Goal: Transaction & Acquisition: Purchase product/service

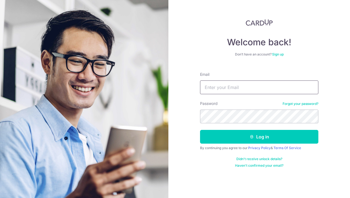
click at [216, 90] on input "Email" at bounding box center [259, 88] width 118 height 14
type input "warren.yhk@outlook.com"
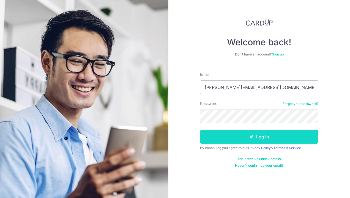
click at [252, 133] on button "Log in" at bounding box center [259, 137] width 118 height 14
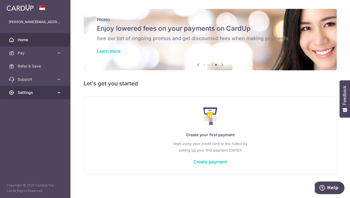
click at [42, 93] on span "Settings" at bounding box center [36, 93] width 36 height 6
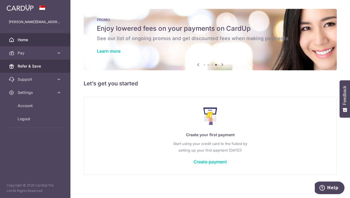
click at [36, 70] on link "Refer & Save" at bounding box center [35, 66] width 70 height 13
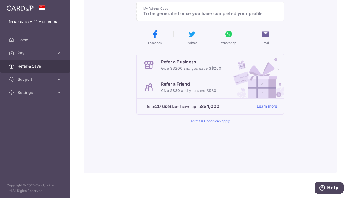
scroll to position [58, 0]
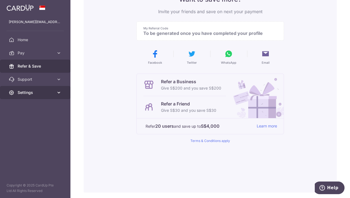
click at [43, 90] on span "Settings" at bounding box center [36, 93] width 36 height 6
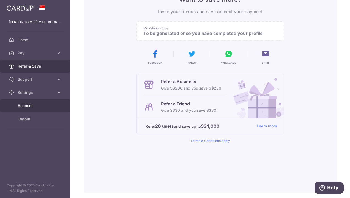
click at [36, 102] on link "Account" at bounding box center [35, 105] width 70 height 13
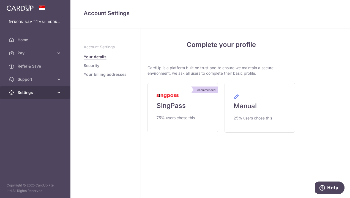
click at [27, 92] on span "Settings" at bounding box center [36, 93] width 36 height 6
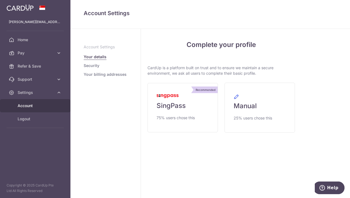
click at [35, 106] on span "Account" at bounding box center [36, 106] width 36 height 6
click at [97, 67] on link "Security" at bounding box center [92, 66] width 16 height 6
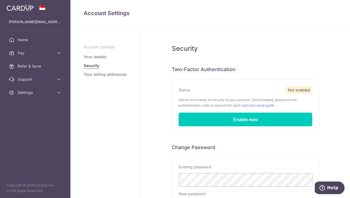
click at [95, 75] on link "Your billing addresses" at bounding box center [105, 75] width 43 height 6
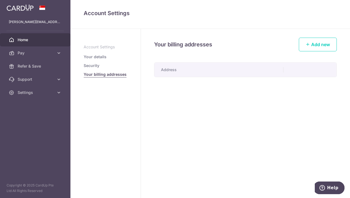
click at [41, 41] on span "Home" at bounding box center [36, 40] width 36 height 6
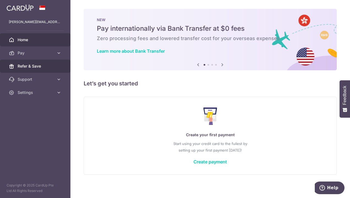
click at [38, 68] on span "Refer & Save" at bounding box center [36, 67] width 36 height 6
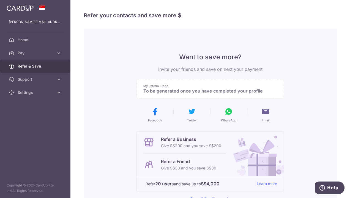
click at [288, 80] on div "Want to save more? Invite your friends and save on next your payment My Referra…" at bounding box center [210, 140] width 253 height 222
click at [43, 43] on link "Home" at bounding box center [35, 39] width 70 height 13
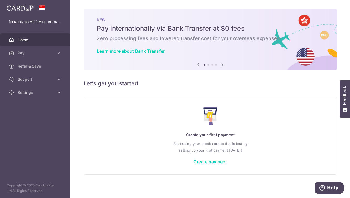
click at [221, 65] on icon at bounding box center [222, 64] width 7 height 7
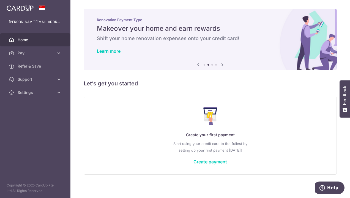
click at [221, 65] on icon at bounding box center [222, 64] width 7 height 7
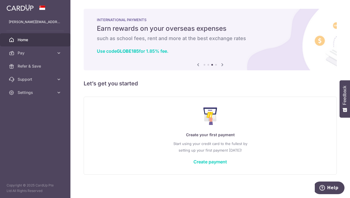
click at [221, 65] on icon at bounding box center [222, 64] width 7 height 7
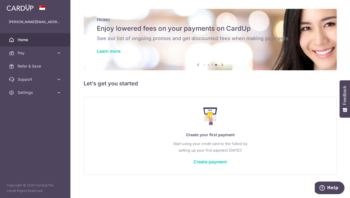
click at [221, 65] on icon at bounding box center [222, 64] width 7 height 7
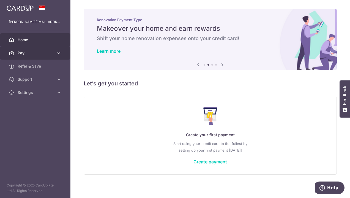
click at [45, 57] on link "Pay" at bounding box center [35, 52] width 70 height 13
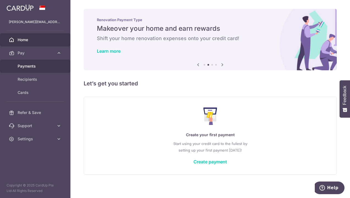
click at [35, 63] on link "Payments" at bounding box center [35, 66] width 70 height 13
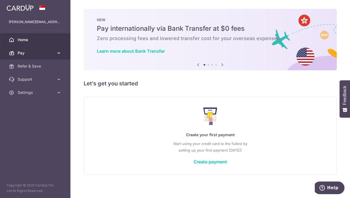
click at [46, 56] on link "Pay" at bounding box center [35, 52] width 70 height 13
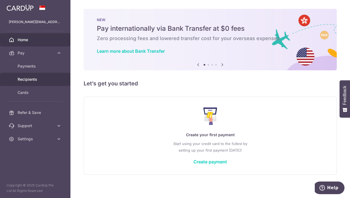
click at [40, 81] on span "Recipients" at bounding box center [36, 80] width 36 height 6
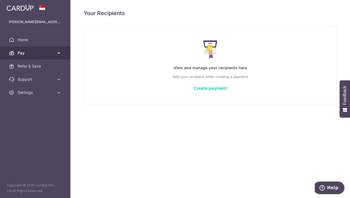
click at [57, 56] on link "Pay" at bounding box center [35, 52] width 70 height 13
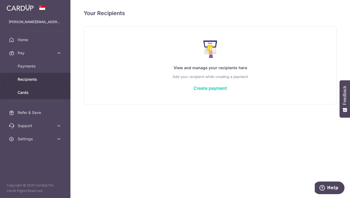
click at [41, 90] on span "Cards" at bounding box center [36, 93] width 36 height 6
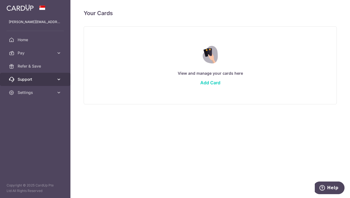
click at [31, 79] on span "Support" at bounding box center [36, 80] width 36 height 6
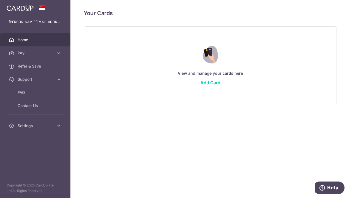
click at [32, 41] on span "Home" at bounding box center [36, 40] width 36 height 6
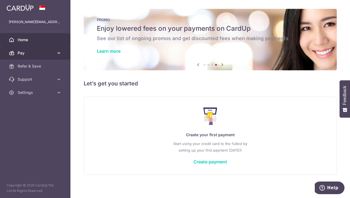
click at [39, 51] on span "Pay" at bounding box center [36, 53] width 36 height 6
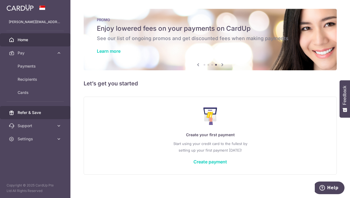
click at [41, 113] on span "Refer & Save" at bounding box center [36, 113] width 36 height 6
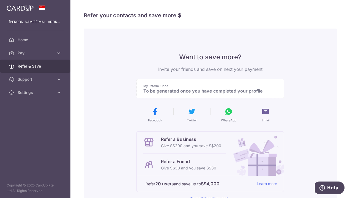
click at [167, 16] on h4 "Refer your contacts and save more $" at bounding box center [210, 15] width 253 height 9
click at [162, 89] on p "To be generated once you have completed your profile" at bounding box center [207, 91] width 129 height 6
click at [161, 86] on p "My Referral Code" at bounding box center [207, 86] width 129 height 4
click at [157, 90] on p "To be generated once you have completed your profile" at bounding box center [207, 91] width 129 height 6
click at [162, 150] on div "Refer a Business Give S$200 and you save S$200" at bounding box center [184, 143] width 83 height 22
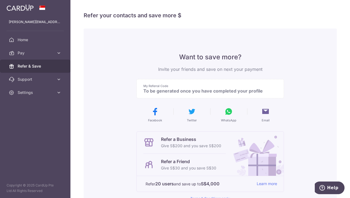
click at [164, 175] on div "Refer a Friend Give S$30 and you save S$30" at bounding box center [184, 165] width 83 height 22
click at [60, 94] on icon at bounding box center [59, 93] width 6 height 6
click at [55, 106] on link "Account" at bounding box center [35, 105] width 70 height 13
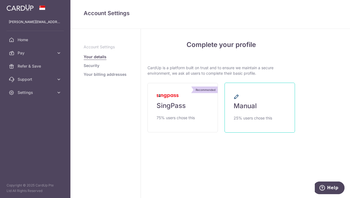
click at [244, 108] on span "Manual" at bounding box center [244, 106] width 23 height 9
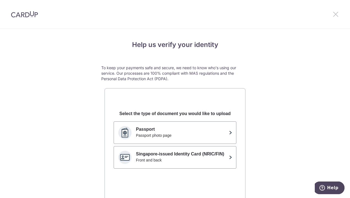
click at [336, 15] on icon at bounding box center [335, 14] width 7 height 7
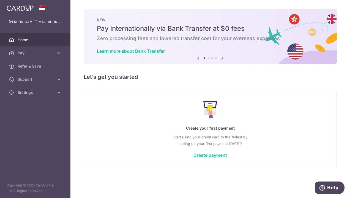
click at [222, 59] on icon at bounding box center [222, 58] width 7 height 7
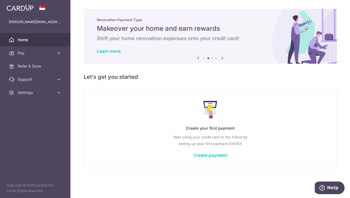
click at [222, 59] on icon at bounding box center [222, 58] width 7 height 7
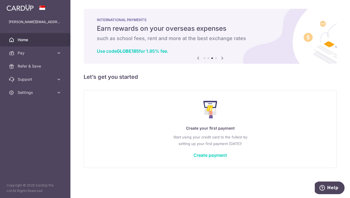
click at [222, 59] on icon at bounding box center [222, 58] width 7 height 7
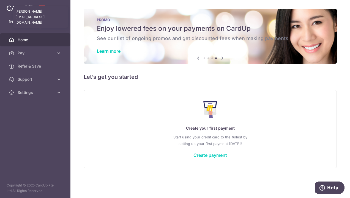
click at [43, 22] on p "warren.yhk@outlook.com" at bounding box center [35, 22] width 53 height 6
click at [43, 6] on span at bounding box center [42, 8] width 7 height 4
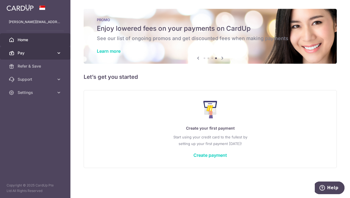
click at [41, 49] on link "Pay" at bounding box center [35, 52] width 70 height 13
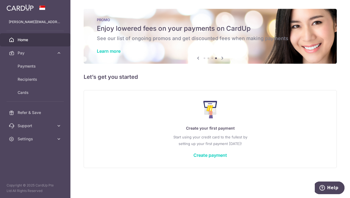
click at [94, 94] on div "Create your first payment Start using your credit card to the fullest by settin…" at bounding box center [210, 129] width 253 height 78
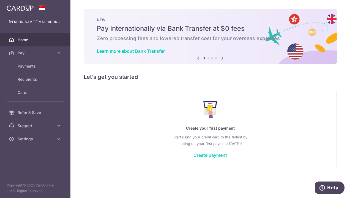
click at [140, 103] on div "Create your first payment Start using your credit card to the fullest by settin…" at bounding box center [209, 129] width 239 height 65
click at [60, 139] on icon at bounding box center [59, 139] width 6 height 6
click at [33, 151] on span "Account" at bounding box center [36, 153] width 36 height 6
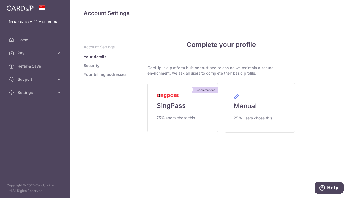
click at [106, 73] on link "Your billing addresses" at bounding box center [105, 75] width 43 height 6
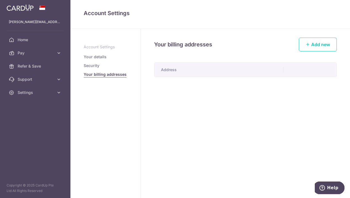
click at [96, 65] on link "Security" at bounding box center [92, 66] width 16 height 6
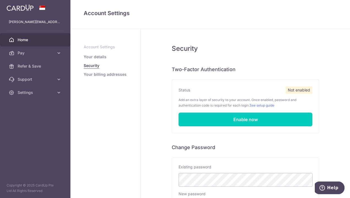
click at [31, 41] on span "Home" at bounding box center [36, 40] width 36 height 6
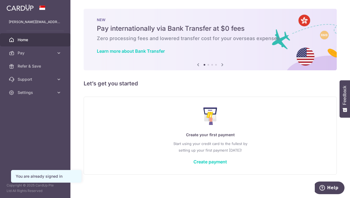
scroll to position [2, 0]
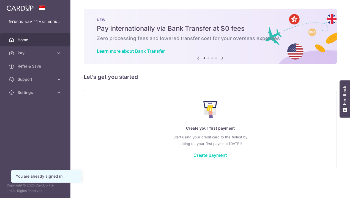
scroll to position [2, 0]
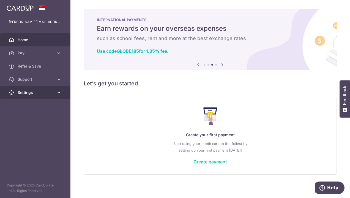
click at [29, 92] on span "Settings" at bounding box center [36, 93] width 36 height 6
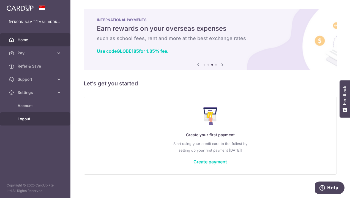
click at [37, 117] on span "Logout" at bounding box center [36, 119] width 36 height 6
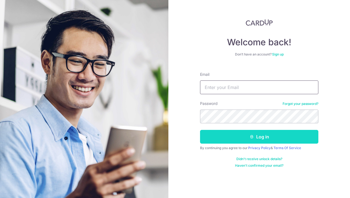
type input "[PERSON_NAME][EMAIL_ADDRESS][DOMAIN_NAME]"
click at [254, 135] on icon "submit" at bounding box center [251, 137] width 4 height 4
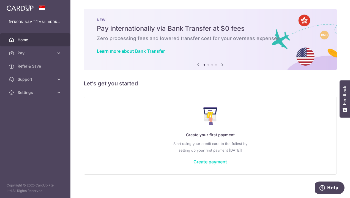
click at [211, 162] on link "Create payment" at bounding box center [210, 162] width 34 height 6
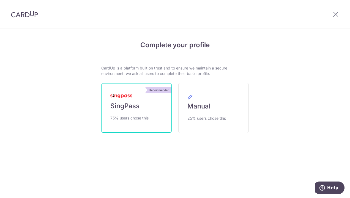
click at [139, 101] on link "Recommended SingPass 75% users chose this" at bounding box center [136, 108] width 70 height 50
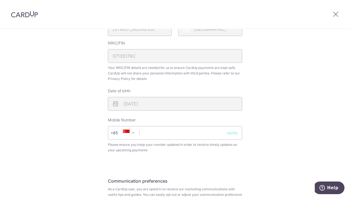
scroll to position [154, 0]
click at [163, 136] on input "text" at bounding box center [175, 133] width 134 height 14
type input "96360612"
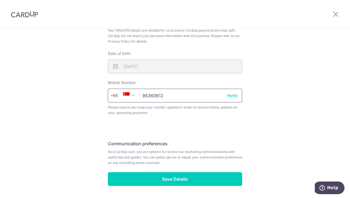
scroll to position [191, 0]
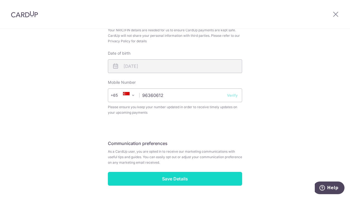
click at [175, 181] on input "Save Details" at bounding box center [175, 179] width 134 height 14
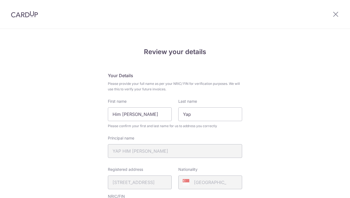
scroll to position [216, 0]
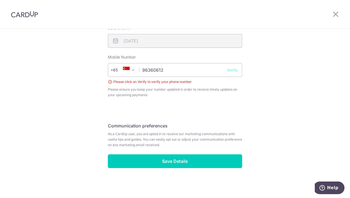
click at [231, 68] on button "Verify" at bounding box center [232, 70] width 11 height 6
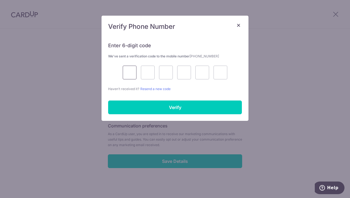
click at [130, 69] on input "text" at bounding box center [130, 73] width 14 height 14
type input "8"
type input "2"
type input "6"
type input "5"
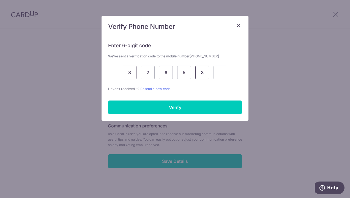
type input "3"
type input "1"
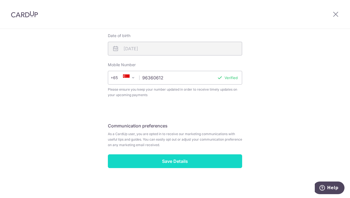
click at [163, 158] on input "Save Details" at bounding box center [175, 162] width 134 height 14
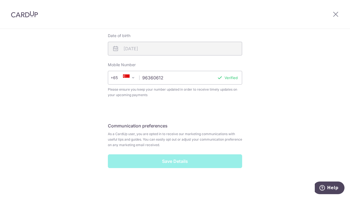
click at [182, 159] on div "Save Details" at bounding box center [175, 162] width 141 height 14
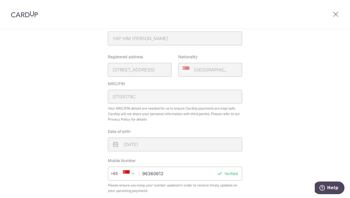
scroll to position [111, 0]
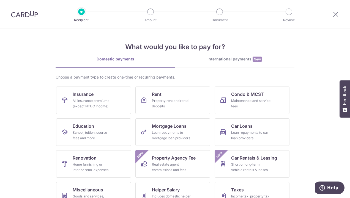
scroll to position [47, 0]
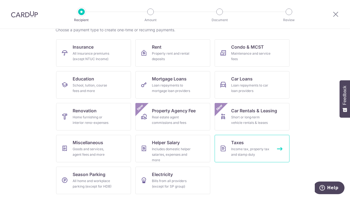
click at [241, 149] on div "Income tax, property tax and stamp duty" at bounding box center [251, 152] width 40 height 11
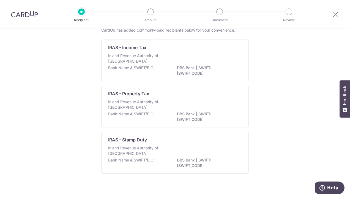
scroll to position [36, 0]
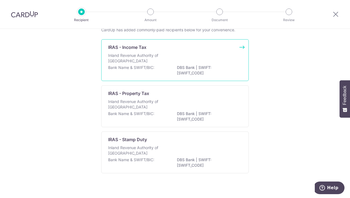
click at [141, 58] on p "Inland Revenue Authority of Singapore" at bounding box center [137, 58] width 58 height 11
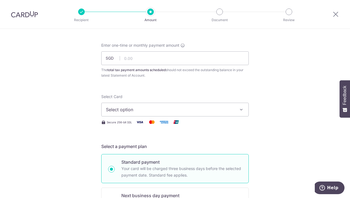
scroll to position [23, 0]
click at [166, 111] on span "Select option" at bounding box center [170, 109] width 128 height 7
click at [137, 123] on span "Add credit card" at bounding box center [180, 125] width 128 height 6
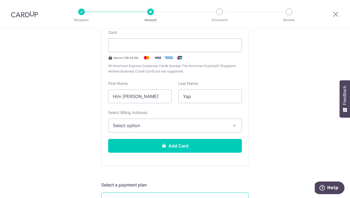
scroll to position [137, 0]
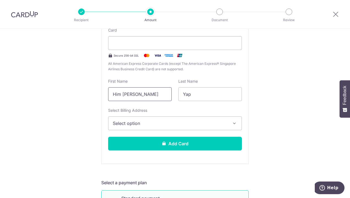
click at [130, 92] on input "Him Kuei Warren" at bounding box center [140, 94] width 64 height 14
click at [196, 129] on button "Select option" at bounding box center [175, 124] width 134 height 14
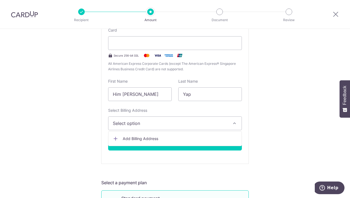
click at [174, 137] on span "Add Billing Address" at bounding box center [180, 139] width 114 height 6
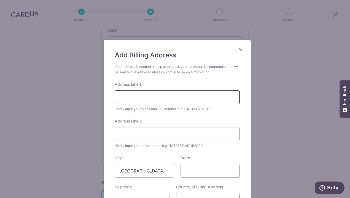
click at [144, 95] on input "Address Line 1" at bounding box center [177, 97] width 125 height 14
type input "Lor 4 Toa Payoh"
type input "#04-418"
type input "312081"
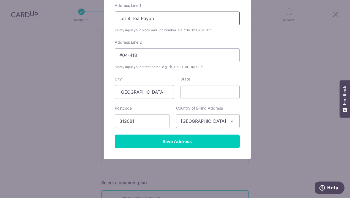
scroll to position [79, 0]
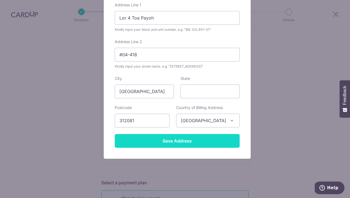
click at [181, 138] on input "Save Address" at bounding box center [177, 141] width 125 height 14
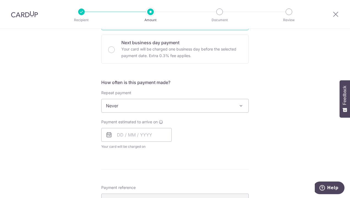
scroll to position [327, 0]
click at [176, 105] on span "Never" at bounding box center [174, 105] width 147 height 13
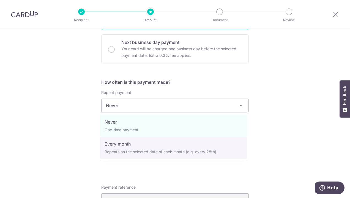
select select "3"
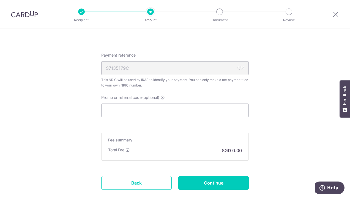
scroll to position [522, 0]
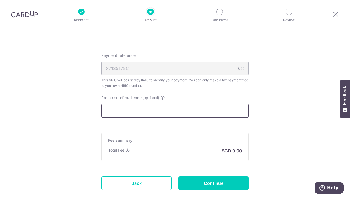
click at [139, 111] on input "Promo or referral code (optional)" at bounding box center [174, 111] width 147 height 14
paste input "VTAX25R"
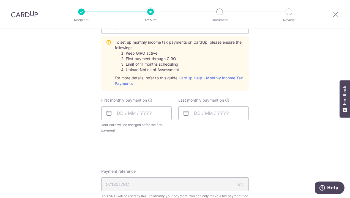
scroll to position [422, 0]
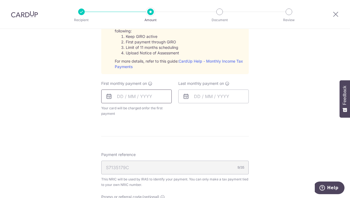
type input "VTAX25R"
click at [116, 95] on input "text" at bounding box center [136, 97] width 70 height 14
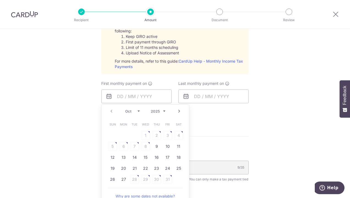
click at [145, 145] on table "Sun Mon Tue Wed Thu Fri Sat 1 2 3 4 5 6 7 8 9 10 11 12 13 14 15 16 17 18 19 20 …" at bounding box center [145, 152] width 77 height 66
click at [153, 146] on link "9" at bounding box center [156, 146] width 9 height 9
type input "09/10/2025"
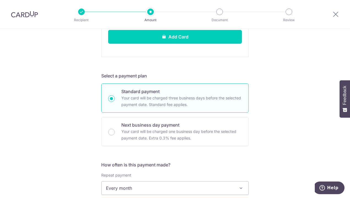
scroll to position [239, 0]
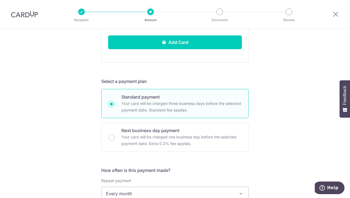
click at [200, 102] on p "Your card will be charged three business days before the selected payment date.…" at bounding box center [181, 106] width 120 height 13
click at [115, 102] on input "Standard payment Your card will be charged three business days before the selec…" at bounding box center [111, 104] width 7 height 7
radio input "true"
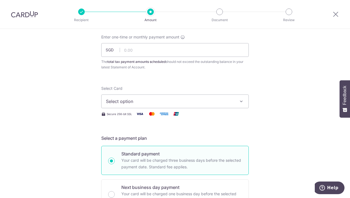
scroll to position [0, 0]
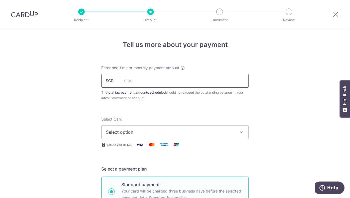
click at [136, 78] on input "text" at bounding box center [174, 81] width 147 height 14
type input "4,224.00"
click at [143, 136] on button "Select option" at bounding box center [174, 132] width 147 height 14
click at [136, 148] on span "Add credit card" at bounding box center [180, 148] width 128 height 6
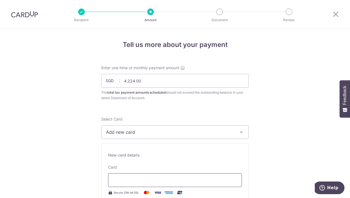
click at [146, 175] on div at bounding box center [175, 181] width 134 height 14
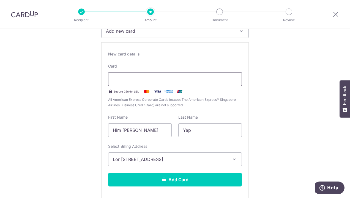
scroll to position [124, 0]
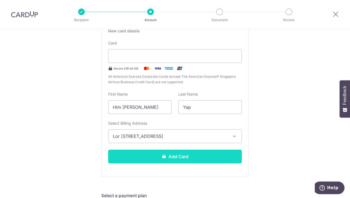
click at [175, 157] on button "Add Card" at bounding box center [175, 157] width 134 height 14
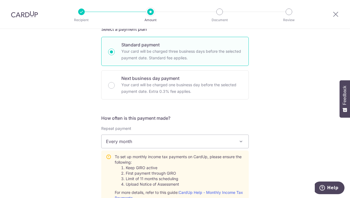
scroll to position [322, 0]
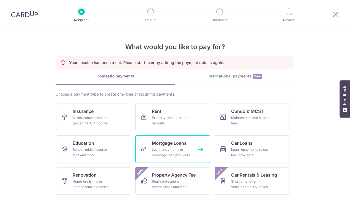
click at [175, 157] on div "Loan repayments to mortgage loan providers" at bounding box center [172, 152] width 40 height 11
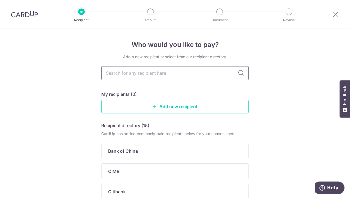
click at [160, 75] on input "text" at bounding box center [174, 73] width 147 height 14
type input "iras"
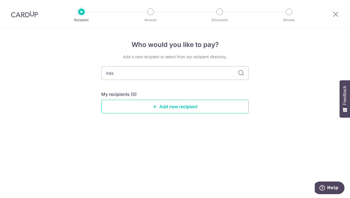
click at [239, 75] on icon at bounding box center [241, 73] width 7 height 7
click at [240, 74] on icon at bounding box center [241, 73] width 7 height 7
click at [146, 68] on input "iras" at bounding box center [174, 73] width 147 height 14
type input "income"
click at [240, 75] on icon at bounding box center [241, 73] width 7 height 7
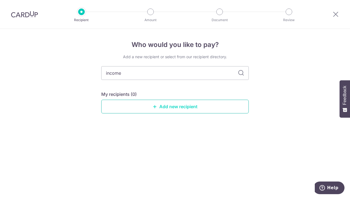
click at [163, 106] on link "Add new recipient" at bounding box center [174, 107] width 147 height 14
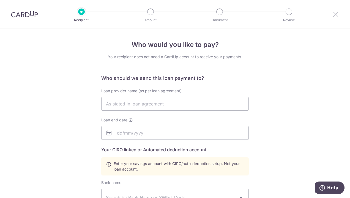
click at [334, 14] on icon at bounding box center [335, 14] width 7 height 7
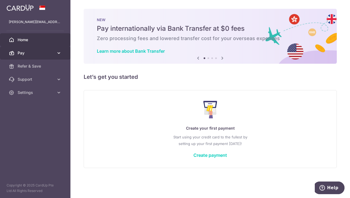
click at [24, 52] on span "Pay" at bounding box center [36, 53] width 36 height 6
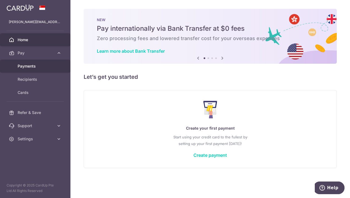
click at [30, 64] on span "Payments" at bounding box center [36, 67] width 36 height 6
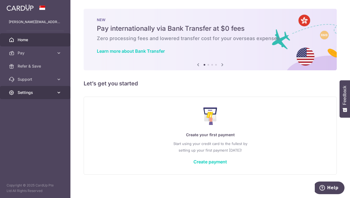
click at [34, 96] on link "Settings" at bounding box center [35, 92] width 70 height 13
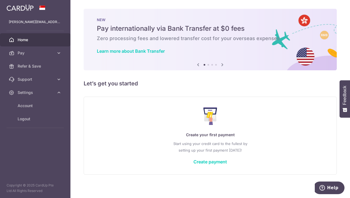
click at [37, 44] on link "Home" at bounding box center [35, 39] width 70 height 13
click at [47, 50] on link "Pay" at bounding box center [35, 52] width 70 height 13
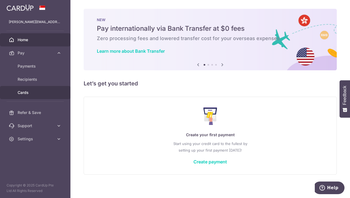
click at [34, 95] on span "Cards" at bounding box center [36, 93] width 36 height 6
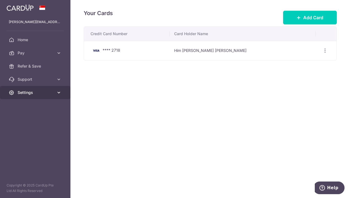
click at [48, 95] on span "Settings" at bounding box center [36, 93] width 36 height 6
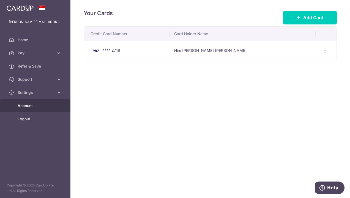
click at [50, 104] on span "Account" at bounding box center [36, 106] width 36 height 6
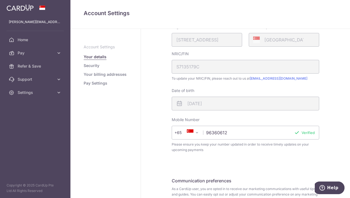
scroll to position [154, 0]
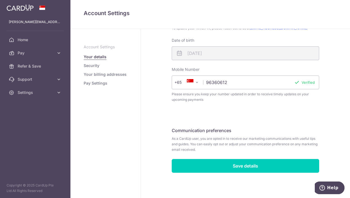
click at [92, 68] on link "Security" at bounding box center [92, 66] width 16 height 6
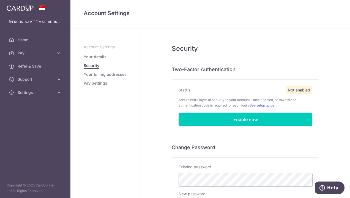
click at [107, 75] on link "Your billing addresses" at bounding box center [105, 75] width 43 height 6
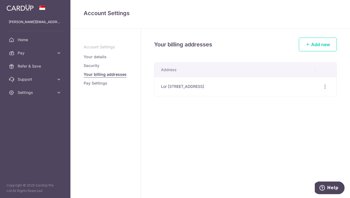
click at [100, 82] on link "Pay Settings" at bounding box center [96, 84] width 24 height 6
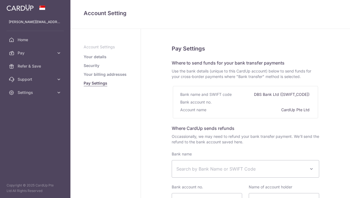
select select
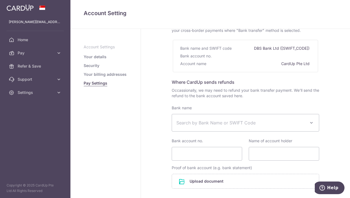
scroll to position [102, 0]
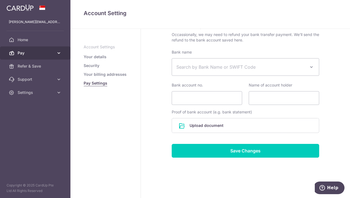
click at [31, 51] on span "Pay" at bounding box center [36, 53] width 36 height 6
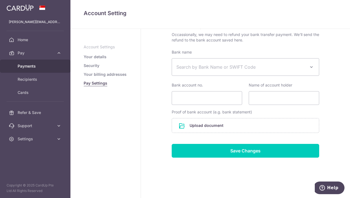
click at [31, 69] on link "Payments" at bounding box center [35, 66] width 70 height 13
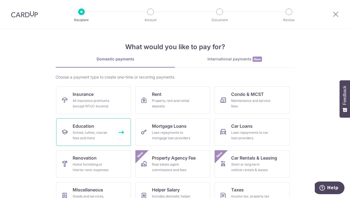
scroll to position [47, 0]
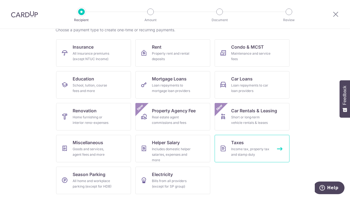
click at [245, 146] on link "Taxes Income tax, property tax and stamp duty" at bounding box center [252, 149] width 75 height 28
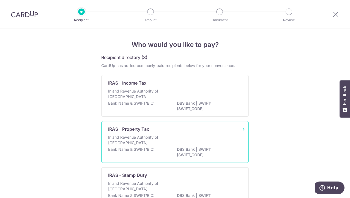
scroll to position [40, 0]
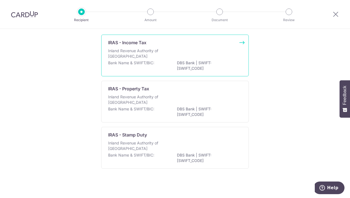
click at [170, 60] on div "Bank Name & SWIFT/BIC: DBS Bank | SWIFT: DBSSSGSGXXX" at bounding box center [175, 66] width 134 height 12
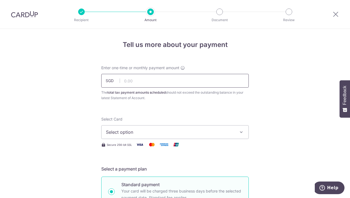
click at [143, 81] on input "text" at bounding box center [174, 81] width 147 height 14
type input "4,224.00"
type input "VTAX25R"
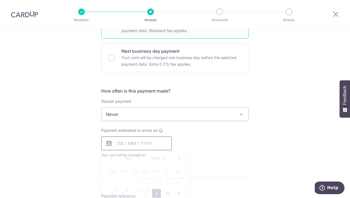
type input "4,224.00"
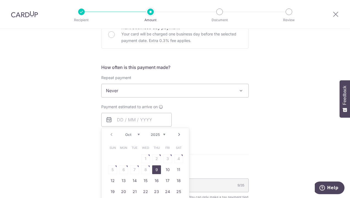
click at [155, 170] on link "9" at bounding box center [156, 170] width 9 height 9
type input "09/10/2025"
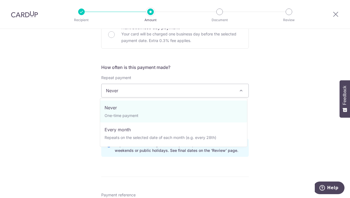
click at [171, 94] on span "Never" at bounding box center [174, 90] width 147 height 13
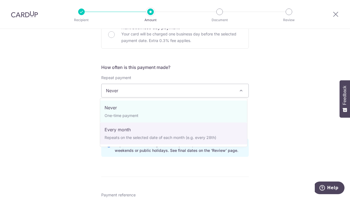
select select "3"
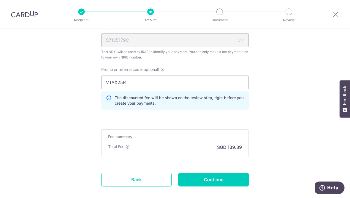
scroll to position [422, 0]
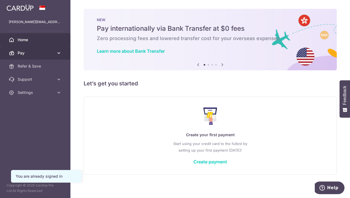
click at [44, 53] on span "Pay" at bounding box center [36, 53] width 36 height 6
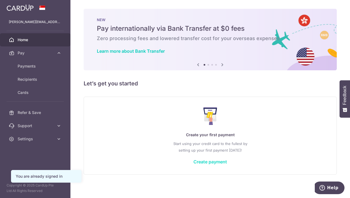
click at [211, 164] on link "Create payment" at bounding box center [210, 162] width 34 height 6
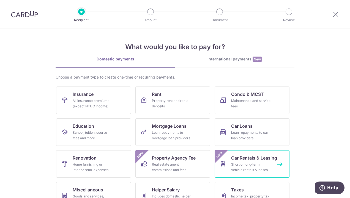
scroll to position [47, 0]
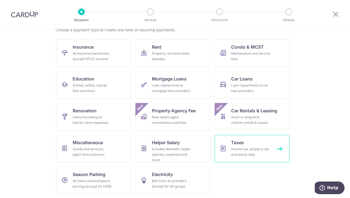
click at [248, 150] on div "Income tax, property tax and stamp duty" at bounding box center [251, 152] width 40 height 11
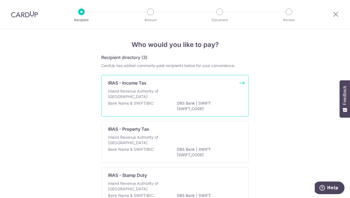
click at [182, 92] on div "Inland Revenue Authority of [GEOGRAPHIC_DATA]" at bounding box center [175, 95] width 134 height 12
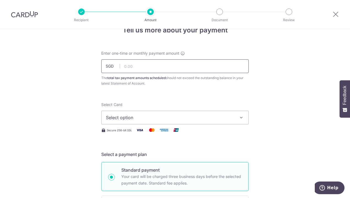
click at [143, 72] on input "text" at bounding box center [174, 66] width 147 height 14
type input "4,224.00"
type input "VTAX25R"
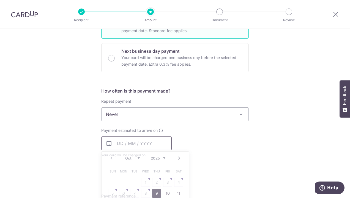
type input "4,224.00"
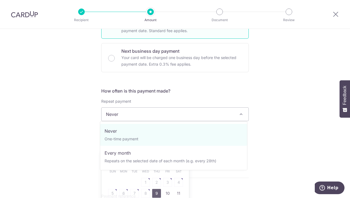
click at [128, 117] on span "Never" at bounding box center [174, 114] width 147 height 13
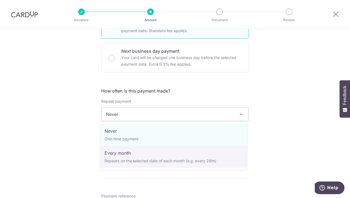
select select "3"
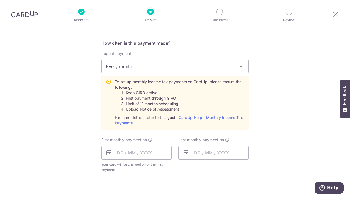
scroll to position [216, 0]
click at [127, 152] on input "text" at bounding box center [136, 152] width 70 height 14
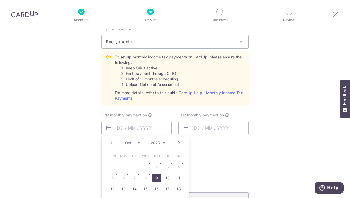
click at [156, 175] on link "9" at bounding box center [156, 178] width 9 height 9
type input "09/10/2025"
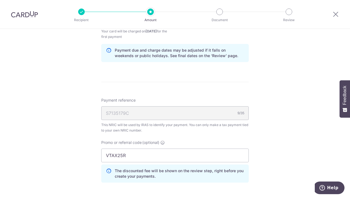
scroll to position [350, 0]
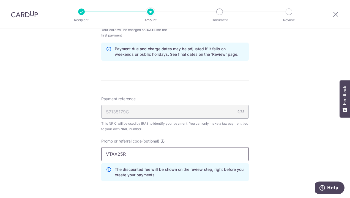
click at [167, 156] on input "VTAX25R" at bounding box center [174, 154] width 147 height 14
click button "Add Card" at bounding box center [0, 0] width 0 height 0
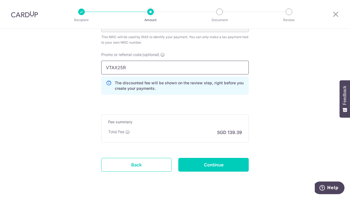
scroll to position [437, 0]
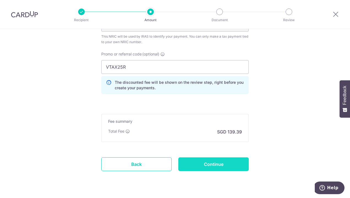
click at [199, 161] on input "Continue" at bounding box center [213, 165] width 70 height 14
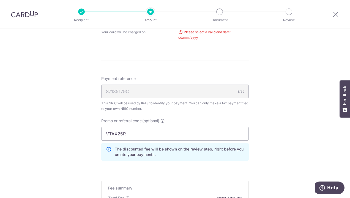
scroll to position [233, 0]
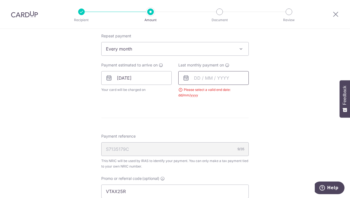
click at [195, 79] on input "text" at bounding box center [213, 78] width 70 height 14
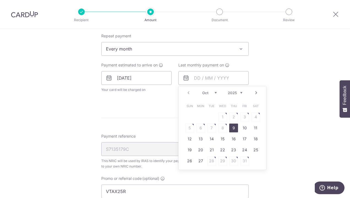
click at [240, 93] on select "2025 2026" at bounding box center [235, 93] width 15 height 4
click at [213, 92] on select "Jan Feb Mar Apr May Jun Jul Aug Sep Oct Nov" at bounding box center [209, 93] width 15 height 4
click at [231, 129] on table "Sun Mon Tue Wed Thu Fri Sat 1 2 3 4 5 6 7 8 9 10 11 12 13 14 15 16 17 18 19 20 …" at bounding box center [222, 134] width 77 height 66
click at [213, 94] on select "Jan Feb Mar Apr May Jun [DATE] Aug Sep Oct Nov" at bounding box center [209, 93] width 15 height 4
click at [199, 127] on link "9" at bounding box center [200, 128] width 9 height 9
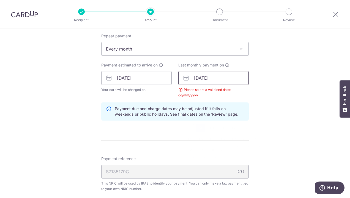
click at [197, 78] on input "09/03/2026" at bounding box center [213, 78] width 70 height 14
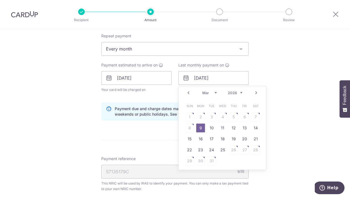
click at [213, 91] on select "Jan Feb Mar Apr May Jun Jul Aug Sep Oct Nov" at bounding box center [209, 93] width 15 height 4
click at [200, 130] on link "9" at bounding box center [200, 128] width 9 height 9
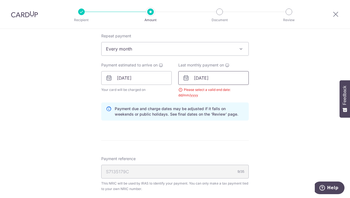
click at [200, 82] on input "09/02/2026" at bounding box center [213, 78] width 70 height 14
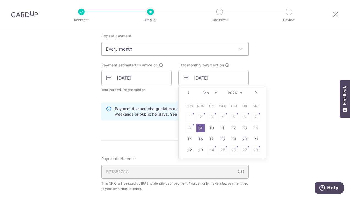
click at [215, 93] on select "Jan Feb Mar Apr May Jun Jul Aug Sep Oct Nov" at bounding box center [209, 93] width 15 height 4
click at [222, 129] on link "9" at bounding box center [222, 128] width 9 height 9
click at [203, 78] on input "09/09/2026" at bounding box center [213, 78] width 70 height 14
click at [211, 92] on select "Jan Feb Mar Apr May Jun Jul Aug Sep Oct Nov" at bounding box center [209, 93] width 15 height 4
click at [202, 91] on select "Jan Feb Mar Apr May Jun Jul Aug Sep Oct Nov" at bounding box center [209, 93] width 15 height 4
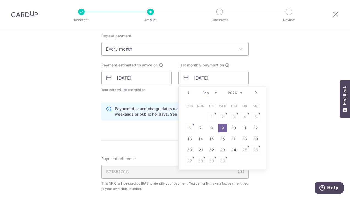
click at [222, 128] on link "9" at bounding box center [222, 128] width 9 height 9
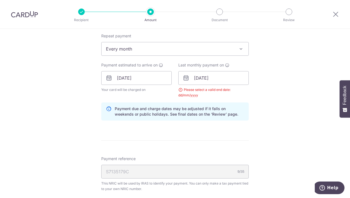
click at [182, 108] on p "Payment due and charge dates may be adjusted if it falls on weekends or public …" at bounding box center [179, 111] width 129 height 11
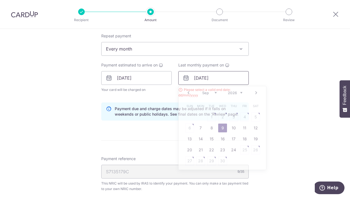
click at [197, 78] on input "09/09/2026" at bounding box center [213, 78] width 70 height 14
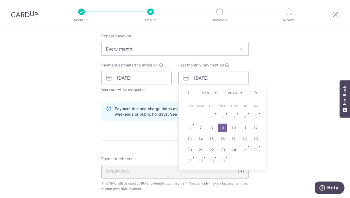
click at [213, 94] on select "Jan Feb Mar Apr May Jun Jul Aug Sep Oct Nov" at bounding box center [209, 93] width 15 height 4
click at [236, 128] on link "8" at bounding box center [233, 128] width 9 height 9
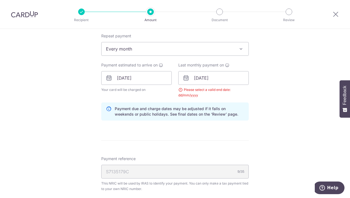
click at [217, 95] on div "Please select a valid end date: dd/mm/yyyy" at bounding box center [213, 92] width 70 height 11
click at [205, 76] on input "08/01/2026" at bounding box center [213, 78] width 70 height 14
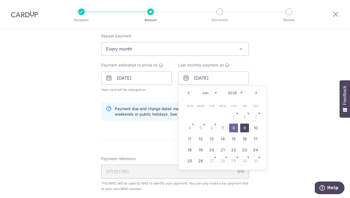
click at [242, 127] on link "9" at bounding box center [244, 128] width 9 height 9
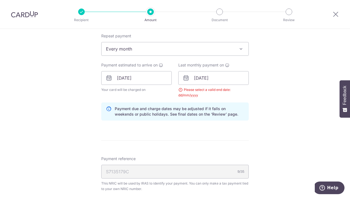
click at [242, 127] on form "Enter one-time or monthly payment amount SGD 4,224.00 4224.00 The total tax pay…" at bounding box center [174, 83] width 147 height 501
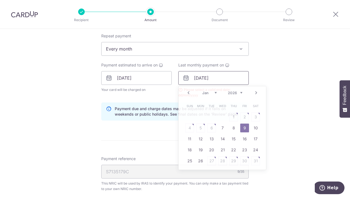
click at [208, 73] on input "09/01/2026" at bounding box center [213, 78] width 70 height 14
click at [256, 131] on link "10" at bounding box center [255, 128] width 9 height 9
type input "10/01/2026"
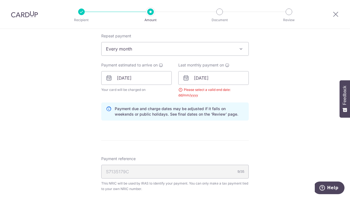
click at [106, 107] on icon at bounding box center [109, 111] width 6 height 11
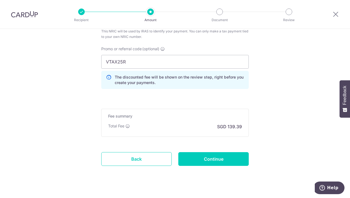
scroll to position [392, 0]
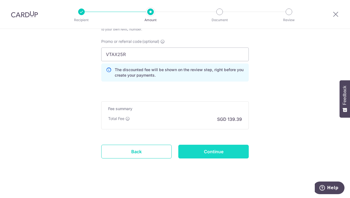
click at [206, 151] on input "Continue" at bounding box center [213, 152] width 70 height 14
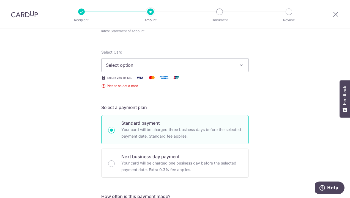
scroll to position [67, 0]
click at [191, 65] on span "Select option" at bounding box center [170, 65] width 128 height 7
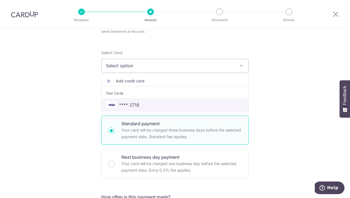
click at [171, 104] on span "**** 2718" at bounding box center [175, 105] width 138 height 7
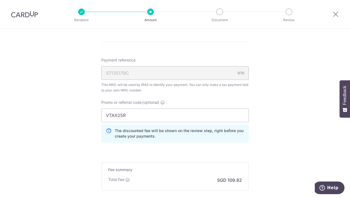
scroll to position [365, 0]
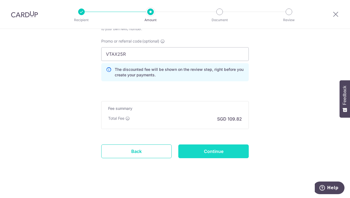
click at [209, 151] on input "Continue" at bounding box center [213, 152] width 70 height 14
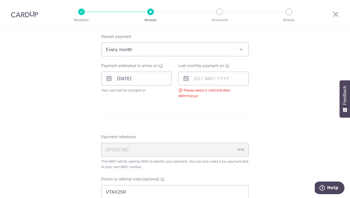
scroll to position [232, 0]
click at [197, 80] on input "text" at bounding box center [213, 79] width 70 height 14
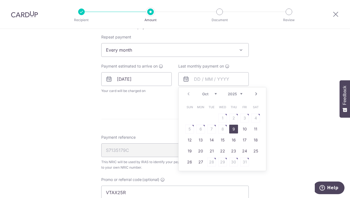
click at [211, 90] on div "Prev Next Oct Nov Dec 2025 2026" at bounding box center [221, 93] width 87 height 13
click at [212, 92] on select "Oct Nov Dec" at bounding box center [209, 94] width 15 height 4
click at [214, 128] on link "9" at bounding box center [211, 129] width 9 height 9
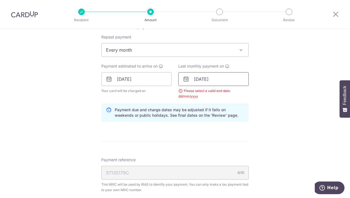
click at [208, 78] on input "09/12/2025" at bounding box center [213, 79] width 70 height 14
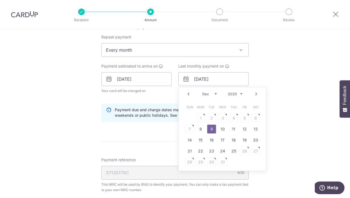
click at [239, 92] on select "2025 2026" at bounding box center [235, 94] width 15 height 4
click at [228, 92] on select "2025 2026" at bounding box center [235, 94] width 15 height 4
click at [236, 102] on th "Thu" at bounding box center [233, 107] width 11 height 11
click at [236, 91] on div "Prev Next Oct Nov Dec 2025 2026" at bounding box center [221, 93] width 87 height 13
click at [238, 92] on select "2025 2026" at bounding box center [235, 94] width 15 height 4
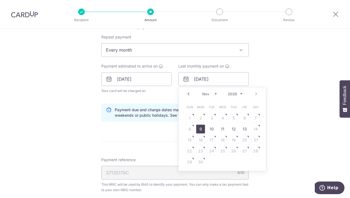
click at [199, 130] on link "9" at bounding box center [200, 129] width 9 height 9
type input "09/11/2026"
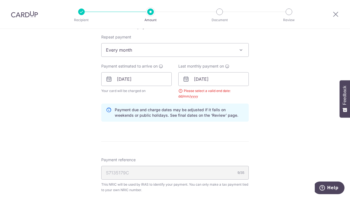
click at [211, 99] on div "How often is this payment made? Repeat payment Never Every month Every month To…" at bounding box center [174, 74] width 147 height 103
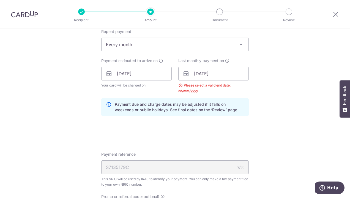
scroll to position [186, 0]
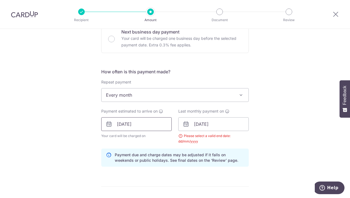
click at [132, 124] on input "09/10/2025" at bounding box center [136, 124] width 70 height 14
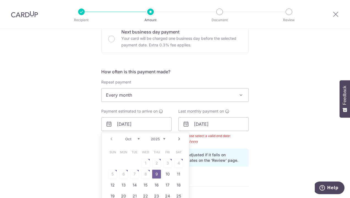
click at [136, 137] on select "Oct Nov Dec" at bounding box center [132, 139] width 15 height 4
click at [113, 184] on link "9" at bounding box center [112, 185] width 9 height 9
type input "09/11/2025"
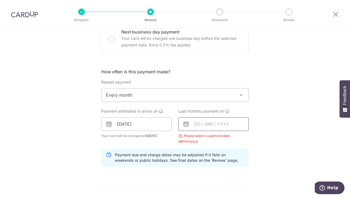
click at [196, 127] on input "text" at bounding box center [213, 124] width 70 height 14
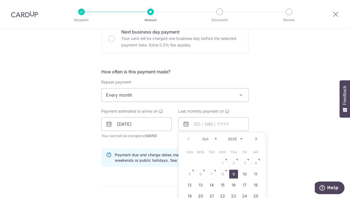
click at [213, 138] on select "Oct Nov Dec" at bounding box center [209, 139] width 15 height 4
click at [211, 174] on link "9" at bounding box center [211, 174] width 9 height 9
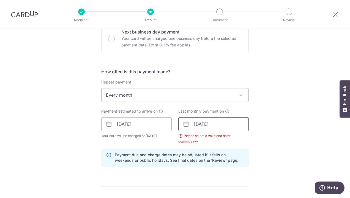
click at [211, 125] on input "09/12/2025" at bounding box center [213, 124] width 70 height 14
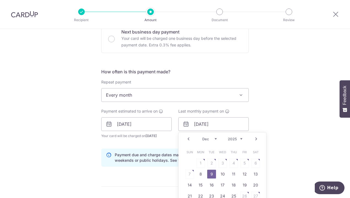
click at [236, 137] on select "2025 2026" at bounding box center [235, 139] width 15 height 4
click at [213, 138] on select "Jan Feb Mar Apr May Jun Jul Aug Sep Oct Nov" at bounding box center [209, 139] width 15 height 4
click at [233, 174] on table "Sun Mon Tue Wed Thu Fri Sat 1 2 3 4 5 6 7 8 9 10 11 12 13 14 15 16 17 18 19 20 …" at bounding box center [222, 180] width 77 height 66
click at [208, 140] on select "Jan Feb Mar Apr May Jun Jul Aug Sep Oct Nov" at bounding box center [209, 139] width 15 height 4
click at [200, 172] on link "9" at bounding box center [200, 174] width 9 height 9
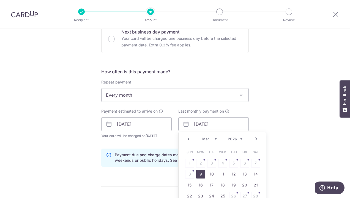
type input "09/03/2026"
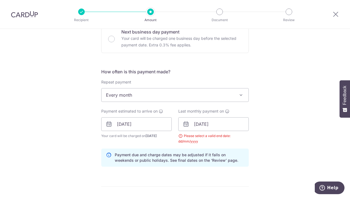
click at [251, 146] on div "Tell us more about your payment Enter one-time or monthly payment amount SGD 4,…" at bounding box center [175, 124] width 350 height 564
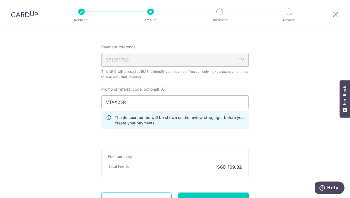
scroll to position [392, 0]
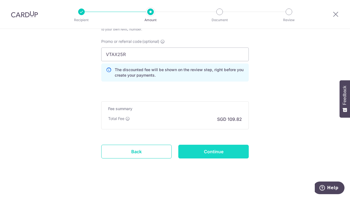
click at [204, 153] on input "Continue" at bounding box center [213, 152] width 70 height 14
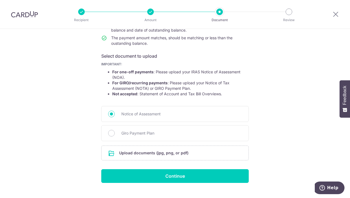
scroll to position [72, 0]
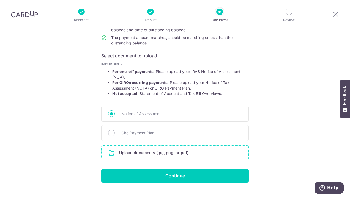
click at [142, 148] on input "file" at bounding box center [174, 153] width 147 height 14
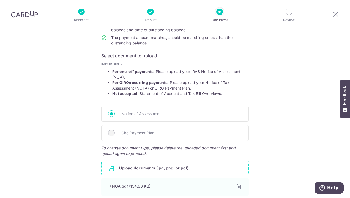
scroll to position [119, 0]
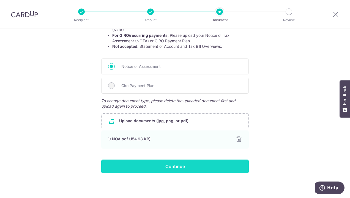
click at [170, 163] on input "Continue" at bounding box center [174, 167] width 147 height 14
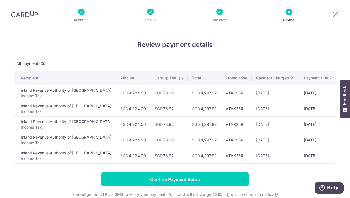
scroll to position [65, 0]
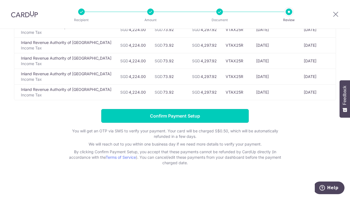
click at [167, 116] on input "Confirm Payment Setup" at bounding box center [174, 116] width 147 height 14
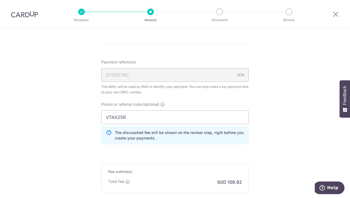
scroll to position [387, 0]
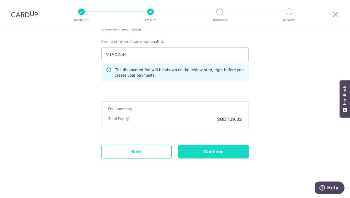
click at [214, 150] on input "Continue" at bounding box center [213, 152] width 70 height 14
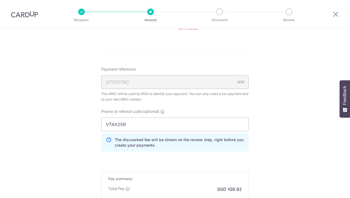
scroll to position [370, 0]
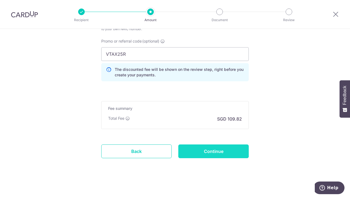
click at [213, 151] on input "Continue" at bounding box center [213, 152] width 70 height 14
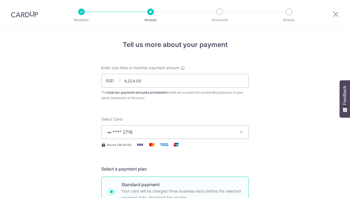
scroll to position [254, 0]
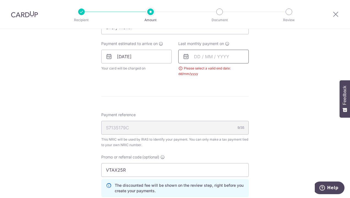
click at [196, 57] on input "text" at bounding box center [213, 57] width 70 height 14
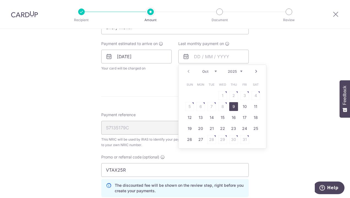
click at [239, 71] on select "2025 2026" at bounding box center [235, 71] width 15 height 4
click at [215, 70] on select "Jan Feb Mar Apr May Jun [DATE] Aug Sep Oct Nov" at bounding box center [209, 71] width 15 height 4
click at [207, 70] on select "Jan Feb Mar Apr May Jun [DATE] Aug Sep Oct Nov" at bounding box center [209, 71] width 15 height 4
click at [201, 105] on link "9" at bounding box center [200, 106] width 9 height 9
type input "[DATE]"
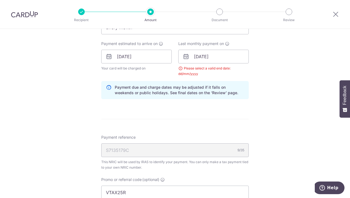
click at [201, 105] on form "Enter one-time or monthly payment amount SGD 4,224.00 4224.00 The total tax pay…" at bounding box center [174, 61] width 147 height 501
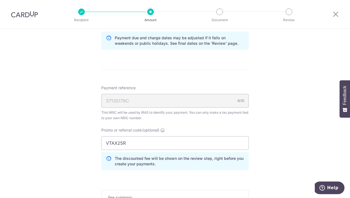
scroll to position [392, 0]
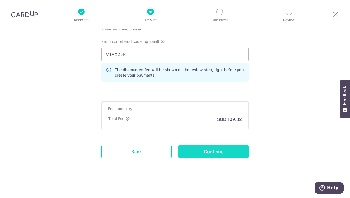
click at [205, 149] on input "Continue" at bounding box center [213, 152] width 70 height 14
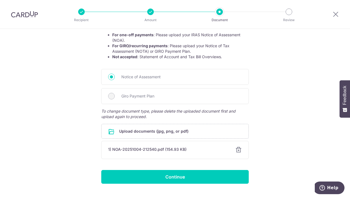
scroll to position [119, 0]
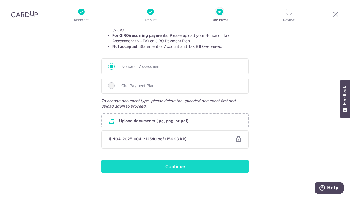
click at [182, 167] on input "Continue" at bounding box center [174, 167] width 147 height 14
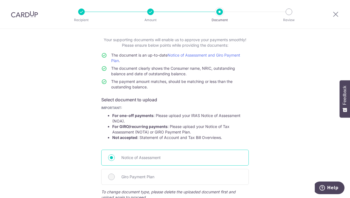
scroll to position [0, 0]
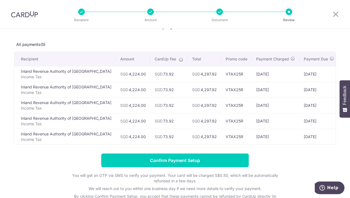
scroll to position [18, 0]
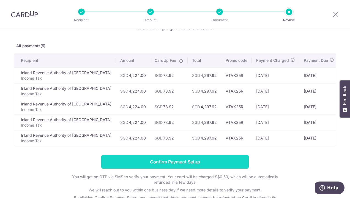
click at [173, 168] on input "Confirm Payment Setup" at bounding box center [174, 162] width 147 height 14
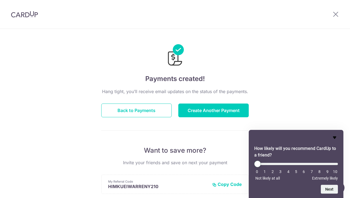
click at [334, 136] on icon "Hide survey" at bounding box center [334, 137] width 7 height 7
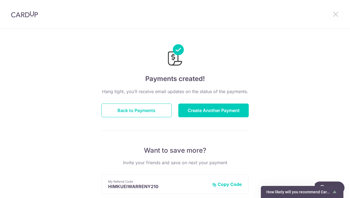
click at [334, 15] on icon at bounding box center [335, 14] width 7 height 7
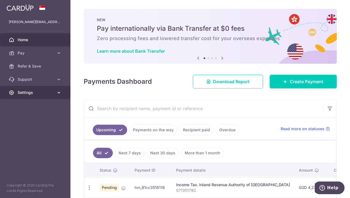
click at [35, 94] on span "Settings" at bounding box center [36, 93] width 36 height 6
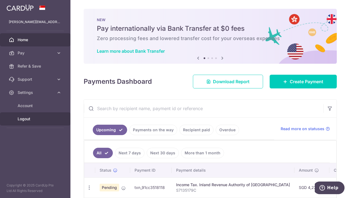
click at [32, 118] on span "Logout" at bounding box center [36, 119] width 36 height 6
